Goal: Task Accomplishment & Management: Manage account settings

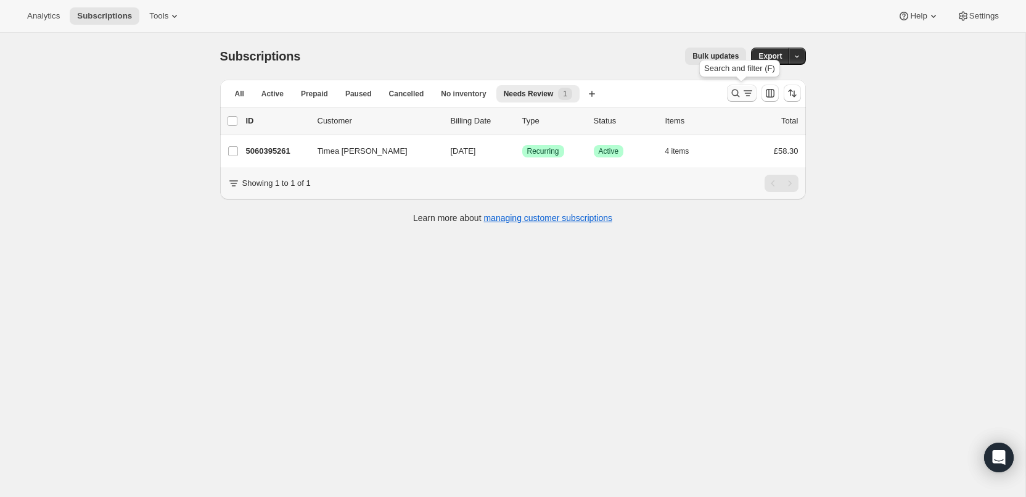
click at [733, 88] on icon "Search and filter results" at bounding box center [736, 93] width 12 height 12
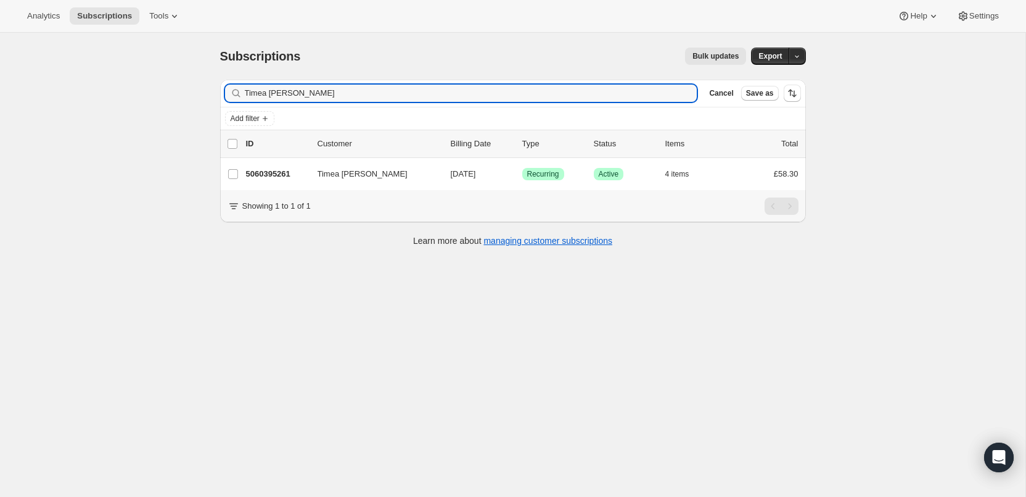
drag, startPoint x: 360, startPoint y: 95, endPoint x: 214, endPoint y: 85, distance: 145.9
click at [214, 85] on div "Filter subscribers Timea Martha-Turik Clear Cancel Save as Add filter 0 selecte…" at bounding box center [508, 164] width 596 height 189
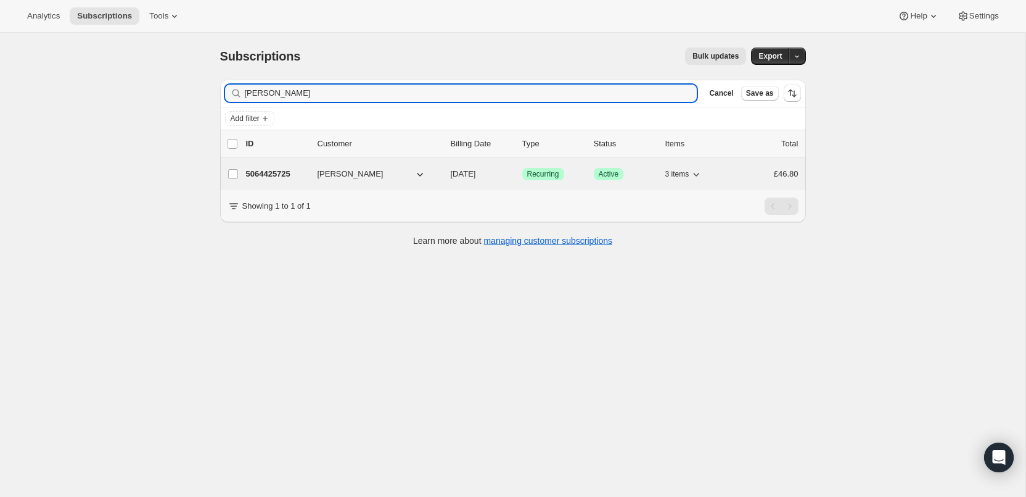
type input "[PERSON_NAME]"
click at [288, 170] on p "5064425725" at bounding box center [277, 174] width 62 height 12
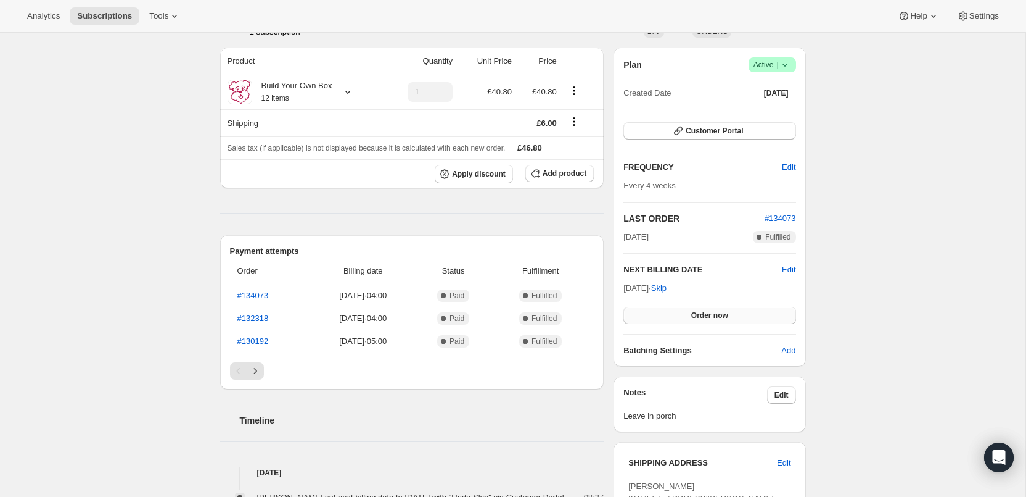
scroll to position [100, 0]
click at [787, 265] on span "Edit" at bounding box center [789, 268] width 14 height 12
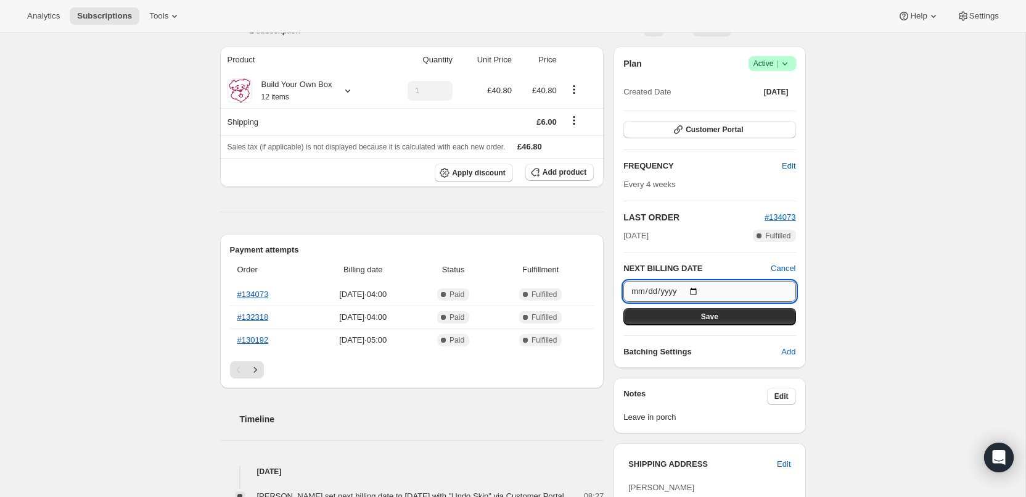
click at [698, 291] on input "2025-09-25" at bounding box center [710, 291] width 172 height 21
type input "2025-09-03"
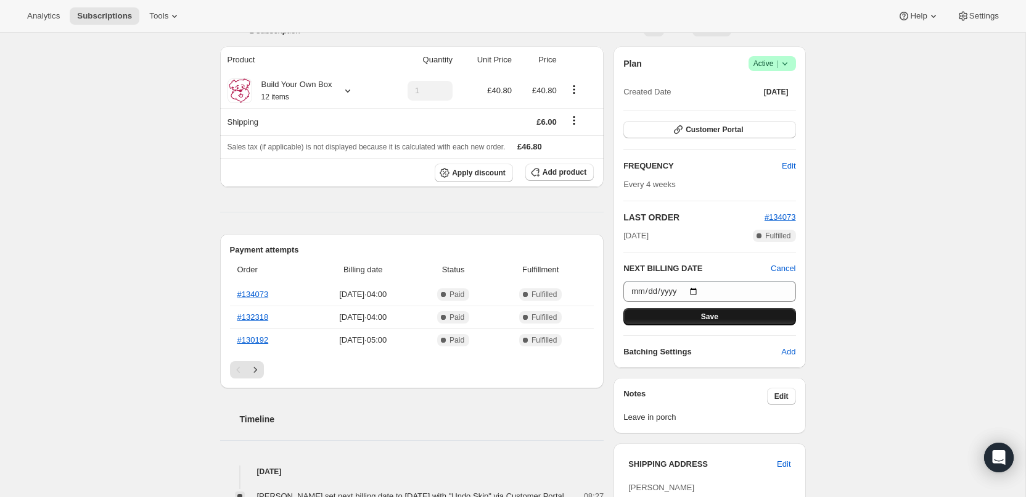
click at [742, 311] on button "Save" at bounding box center [710, 316] width 172 height 17
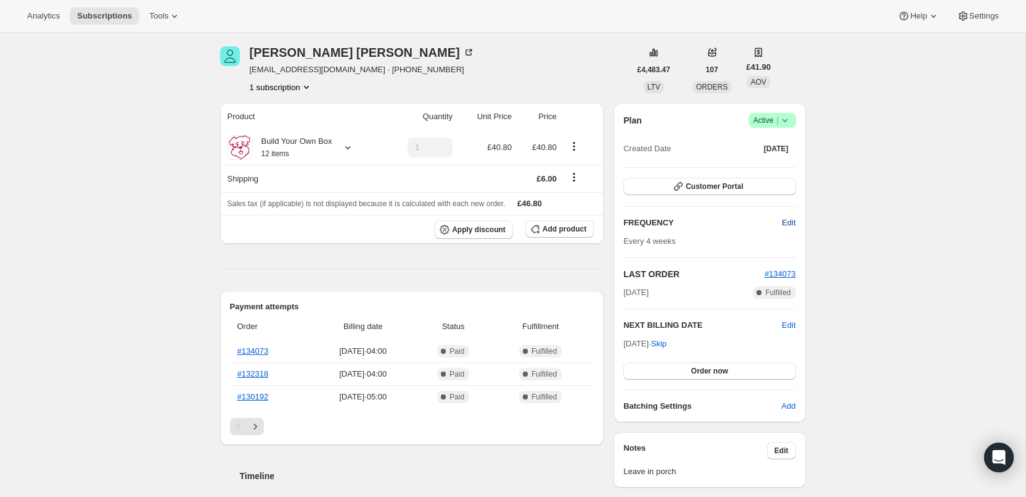
click at [790, 220] on span "Edit" at bounding box center [789, 223] width 14 height 12
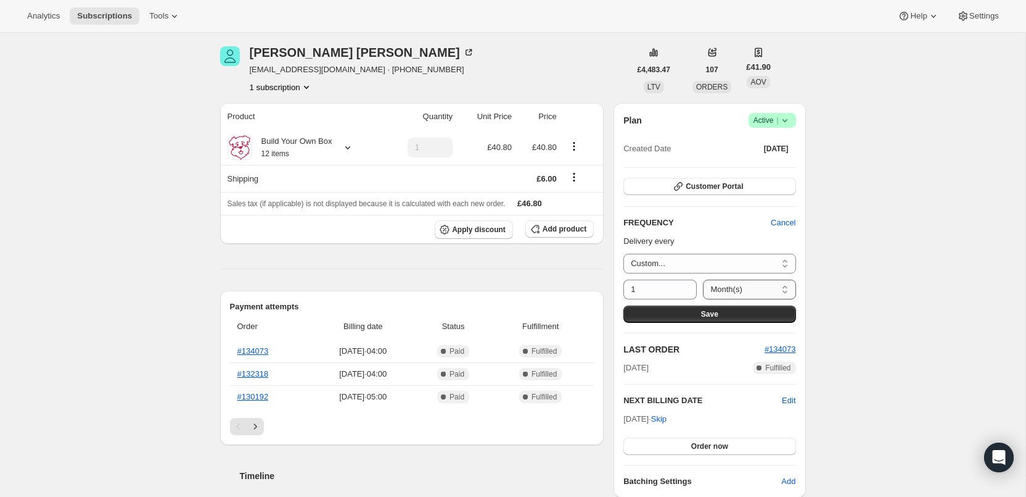
click at [786, 288] on select "Day(s) Week(s) Month(s) Year(s)" at bounding box center [749, 289] width 93 height 20
select select "WEEK"
click at [703, 279] on select "Day(s) Week(s) Month(s) Year(s)" at bounding box center [749, 289] width 93 height 20
click at [635, 289] on input "1" at bounding box center [651, 289] width 55 height 20
type input "5"
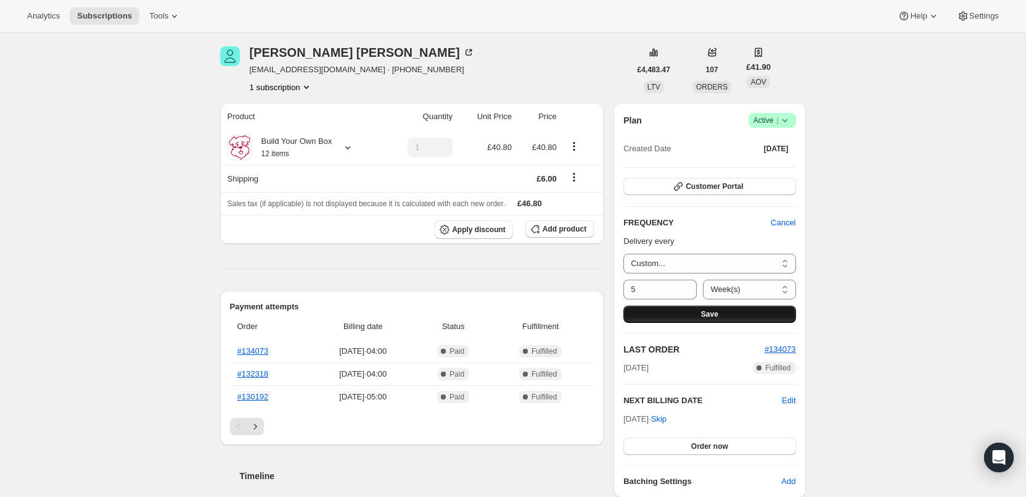
click at [738, 309] on button "Save" at bounding box center [710, 313] width 172 height 17
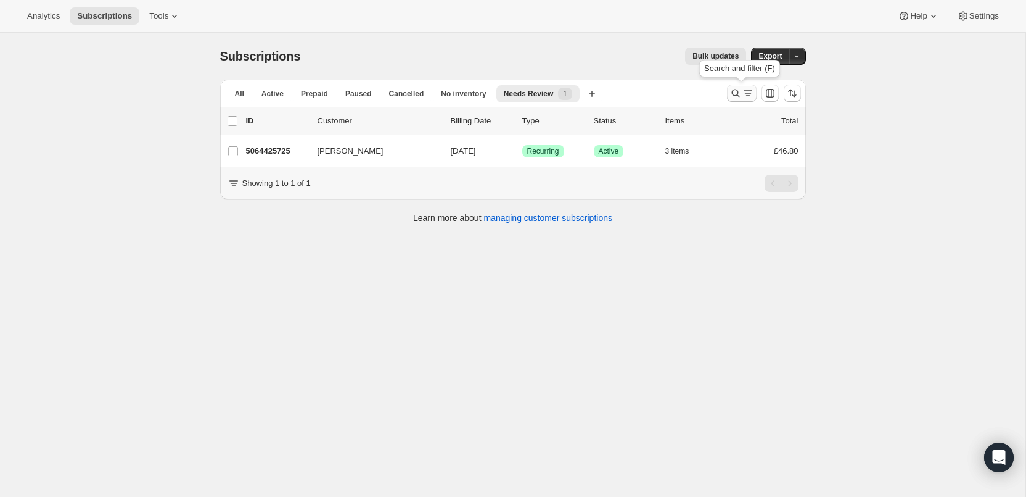
click at [734, 89] on icon "Search and filter results" at bounding box center [736, 93] width 12 height 12
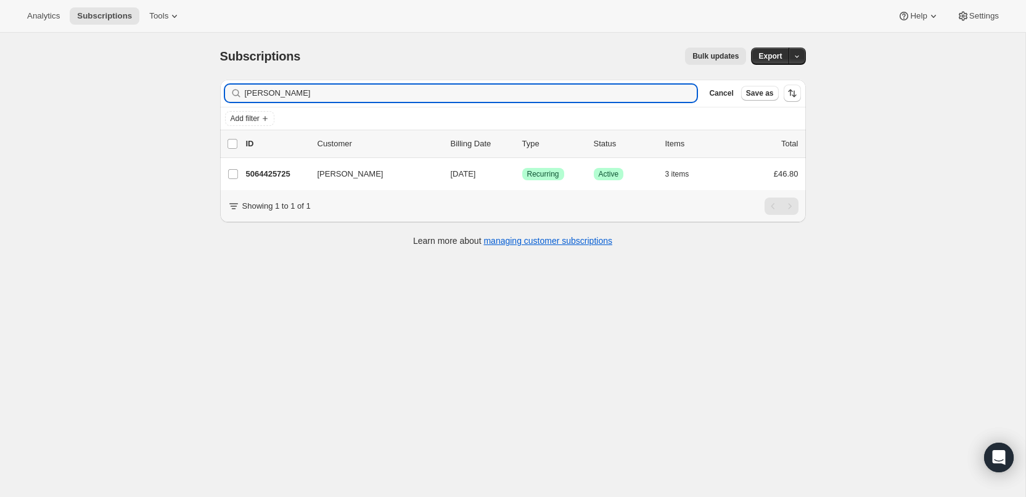
drag, startPoint x: 316, startPoint y: 94, endPoint x: 163, endPoint y: 70, distance: 154.9
click at [163, 72] on div "Subscriptions. This page is ready Subscriptions Bulk updates More actions Bulk …" at bounding box center [513, 281] width 1026 height 497
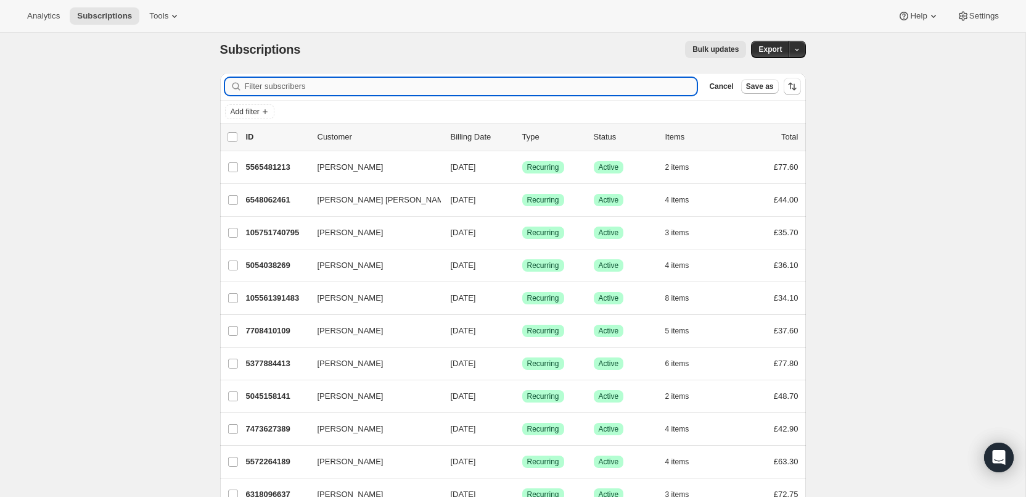
click at [252, 90] on input "Filter subscribers" at bounding box center [471, 86] width 453 height 17
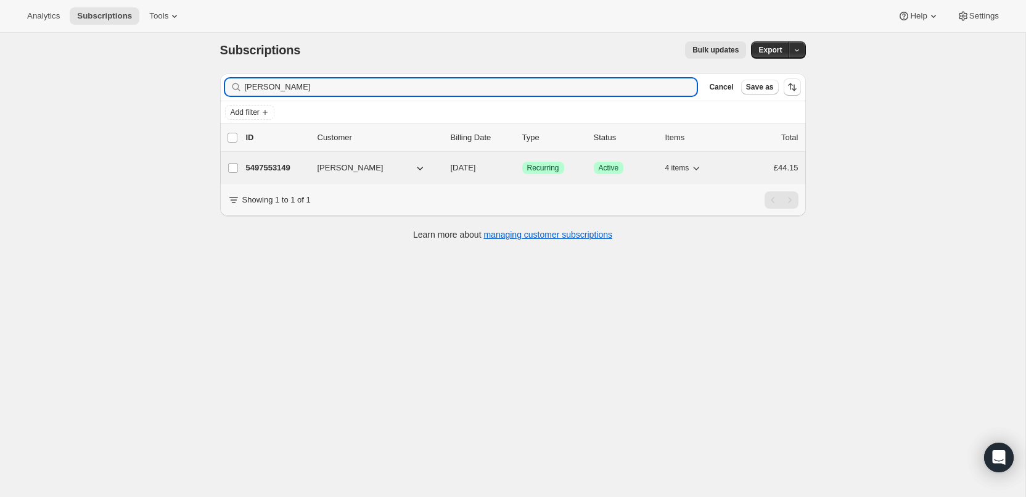
type input "[PERSON_NAME]"
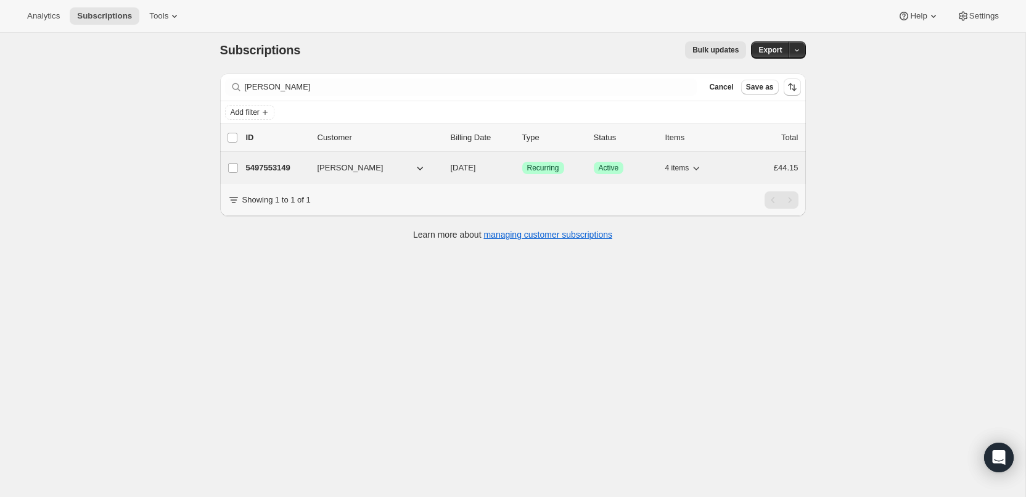
click at [278, 164] on p "5497553149" at bounding box center [277, 168] width 62 height 12
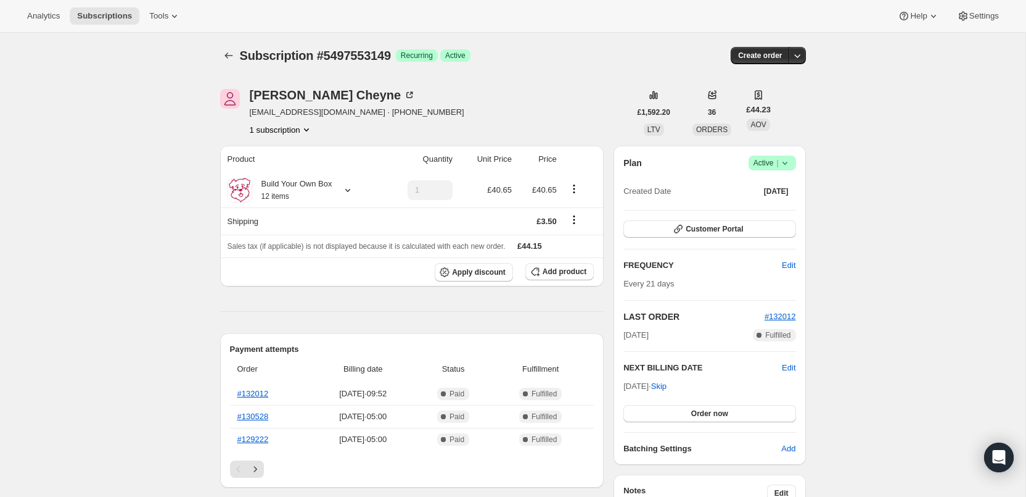
click at [765, 157] on span "Active |" at bounding box center [773, 163] width 38 height 12
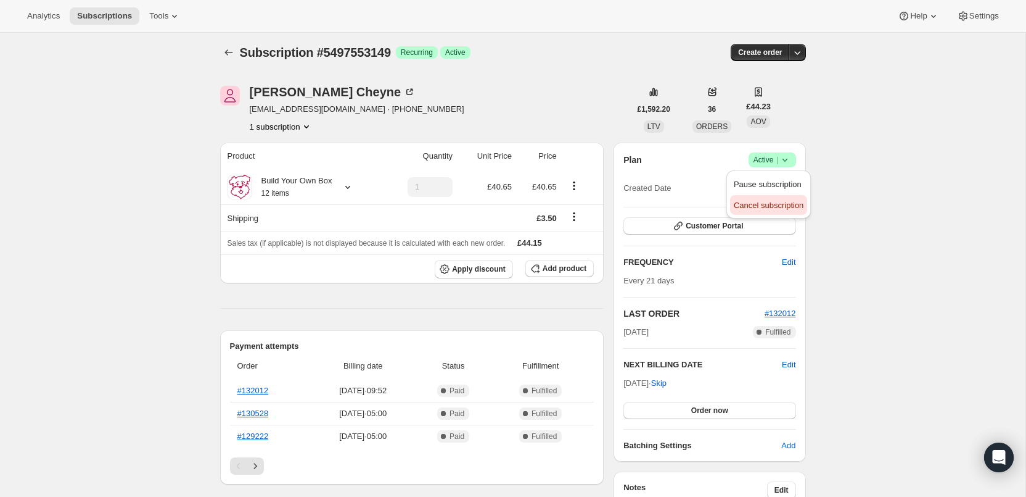
scroll to position [5, 0]
click at [762, 205] on span "Cancel subscription" at bounding box center [769, 203] width 70 height 9
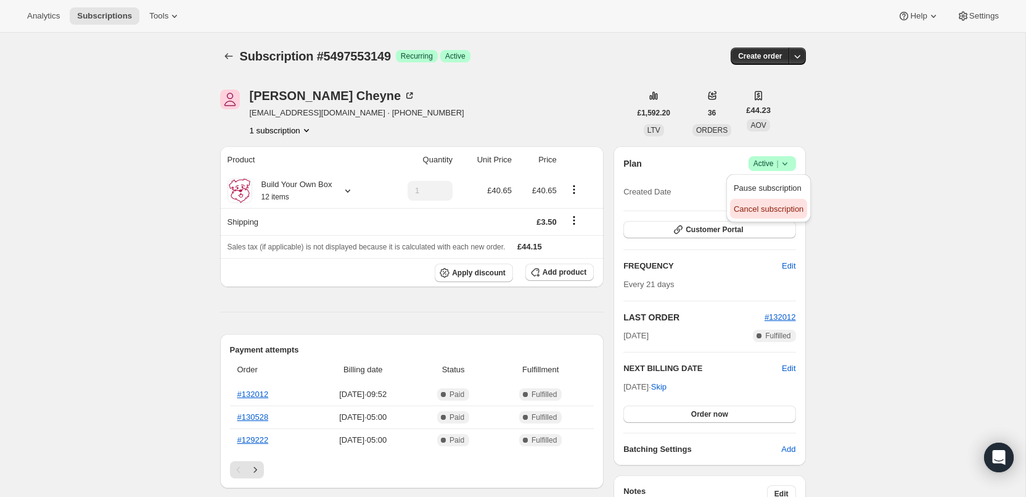
scroll to position [3, 0]
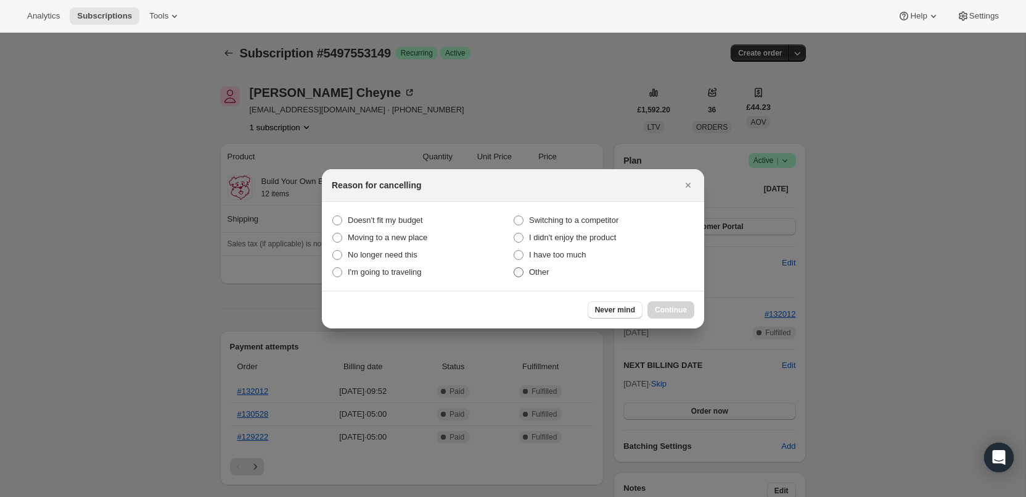
click at [519, 273] on span ":rbv:" at bounding box center [519, 272] width 10 height 10
click at [514, 268] on input "Other" at bounding box center [514, 267] width 1 height 1
radio input "true"
click at [679, 308] on span "Continue" at bounding box center [671, 310] width 32 height 10
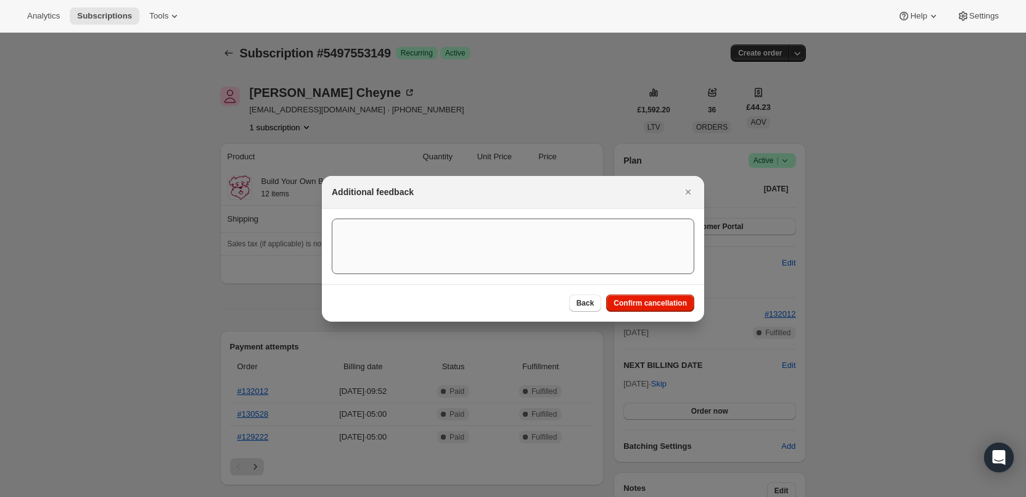
click at [669, 300] on span "Confirm cancellation" at bounding box center [650, 303] width 73 height 10
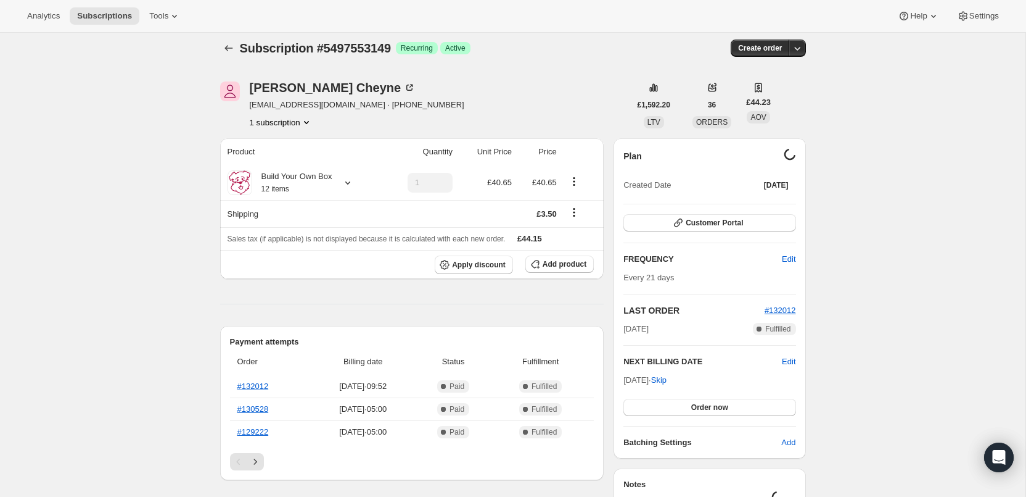
scroll to position [9, 0]
